Goal: Task Accomplishment & Management: Complete application form

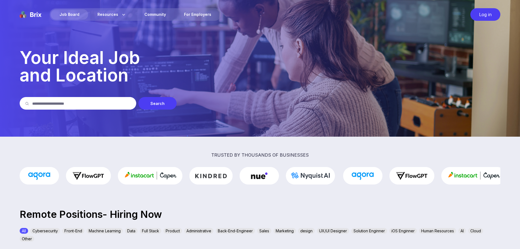
click at [427, 64] on p "Your Ideal Job and Location" at bounding box center [260, 66] width 480 height 35
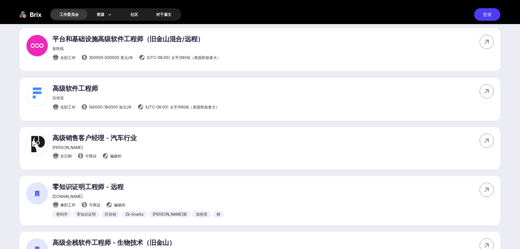
scroll to position [191, 0]
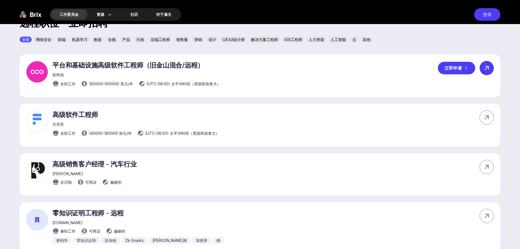
click at [489, 67] on icon at bounding box center [486, 68] width 8 height 8
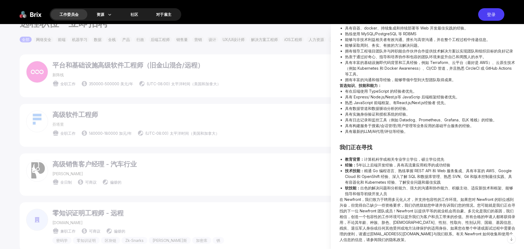
scroll to position [274, 0]
click at [232, 136] on div at bounding box center [262, 136] width 524 height 225
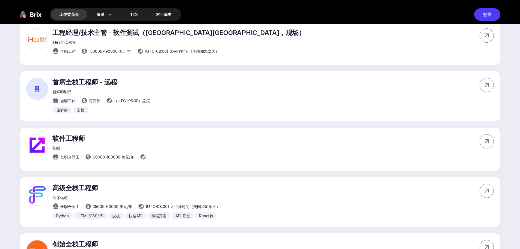
scroll to position [1691, 0]
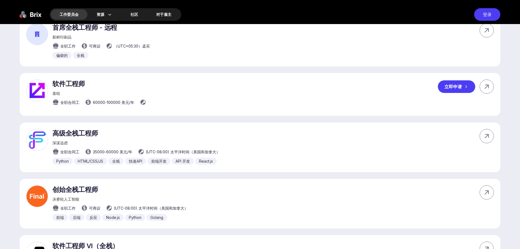
click at [455, 89] on font "立即申请" at bounding box center [452, 86] width 17 height 5
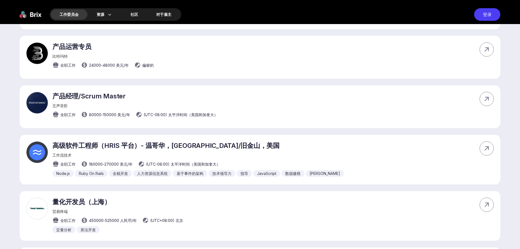
scroll to position [2019, 0]
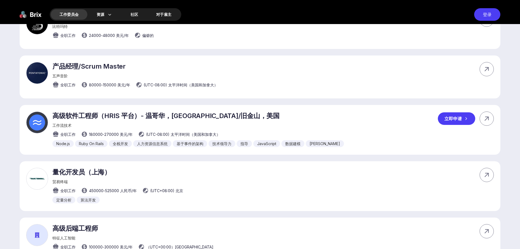
click at [112, 128] on div "工作流技术" at bounding box center [197, 125] width 291 height 5
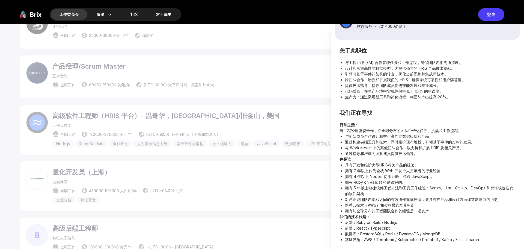
scroll to position [99, 0]
click at [254, 165] on div at bounding box center [262, 136] width 524 height 225
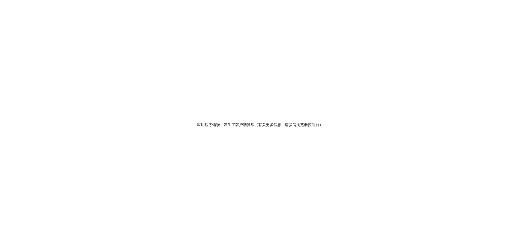
click at [289, 101] on div "应用程序错误：发生了客户端异常（有关更多信息，请参阅浏览器控制台） 。" at bounding box center [262, 124] width 524 height 249
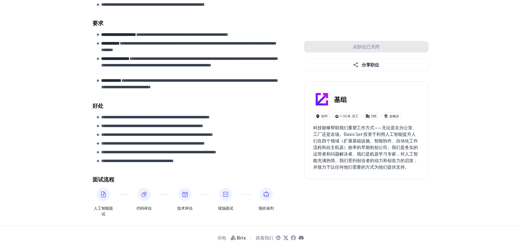
scroll to position [220, 0]
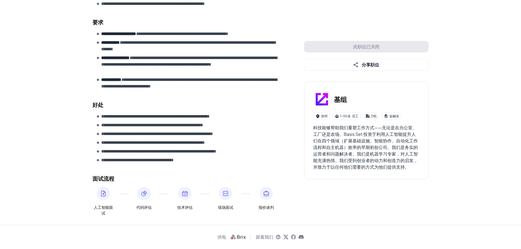
click at [159, 47] on p "**********" at bounding box center [191, 45] width 181 height 13
drag, startPoint x: 207, startPoint y: 83, endPoint x: 106, endPoint y: 73, distance: 101.0
drag, startPoint x: 249, startPoint y: 68, endPoint x: 116, endPoint y: 69, distance: 132.3
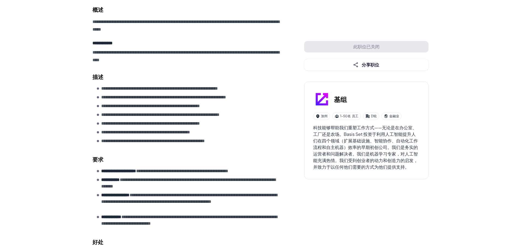
scroll to position [0, 0]
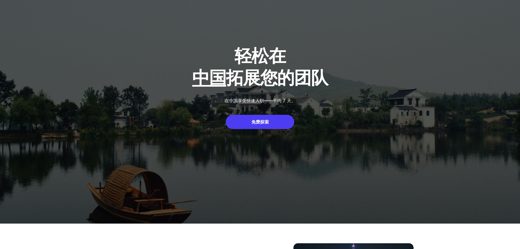
click at [261, 119] on font "免费探索" at bounding box center [259, 121] width 17 height 5
drag, startPoint x: 132, startPoint y: 80, endPoint x: -3, endPoint y: 76, distance: 134.6
